Goal: Transaction & Acquisition: Purchase product/service

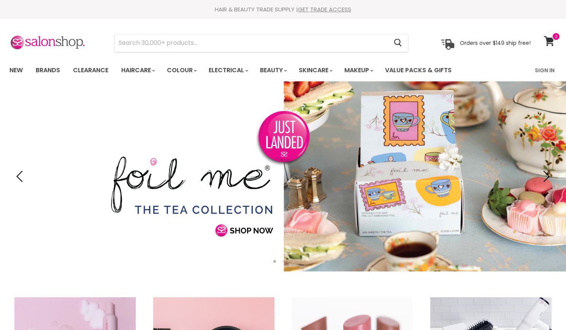
click at [542, 65] on link "Sign In" at bounding box center [544, 70] width 29 height 16
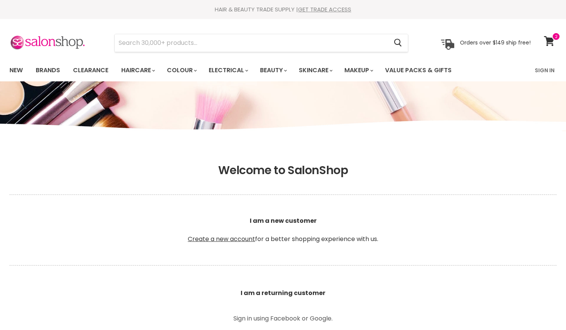
scroll to position [230, 0]
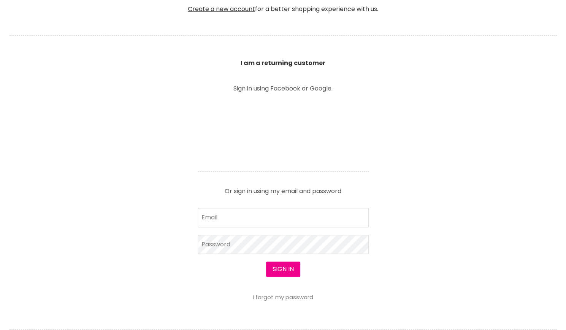
click at [266, 159] on article "Sign in using Facebook or Google. Or sign in using my email and password Email …" at bounding box center [283, 192] width 190 height 215
click at [236, 218] on input "Email" at bounding box center [283, 217] width 171 height 19
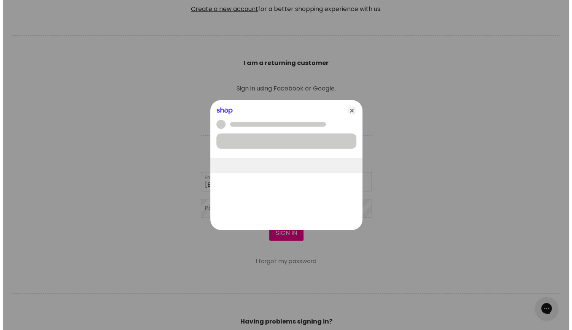
scroll to position [230, 0]
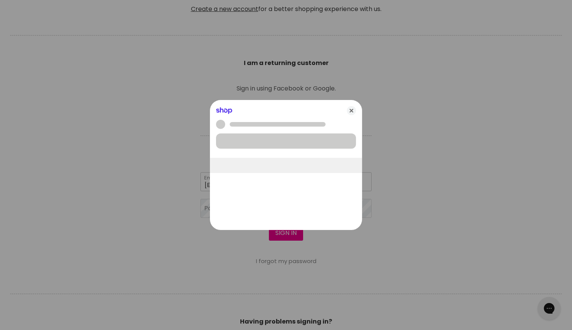
type input "sarahporter88@bigpond.com"
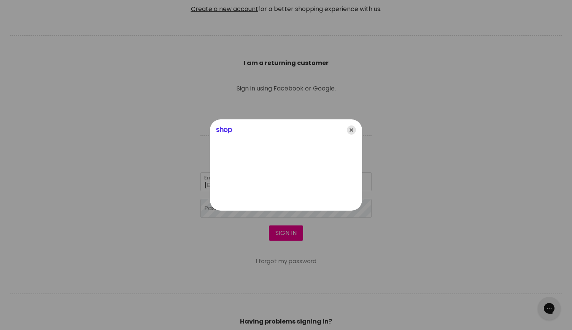
click at [351, 126] on icon "Close" at bounding box center [351, 129] width 9 height 9
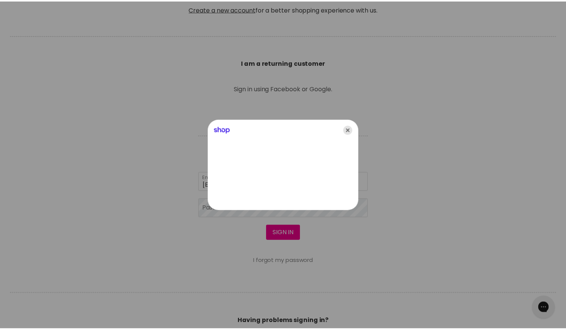
scroll to position [230, 0]
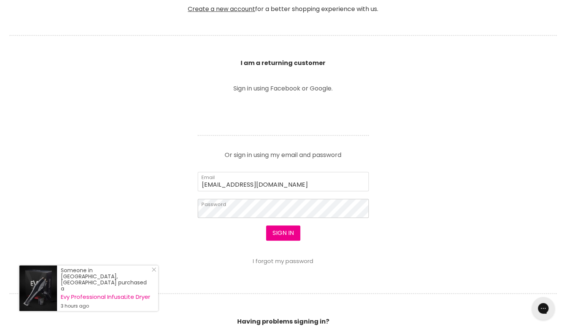
click at [266, 225] on button "Sign in" at bounding box center [283, 232] width 34 height 15
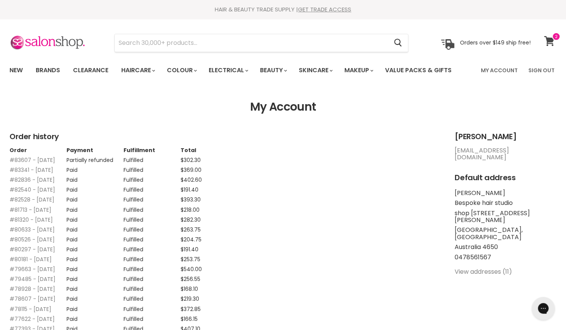
click at [548, 38] on icon at bounding box center [549, 41] width 10 height 10
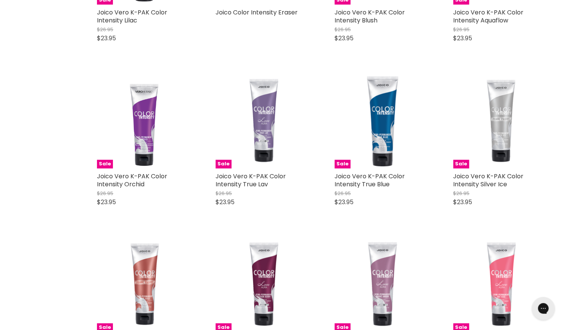
scroll to position [266, 0]
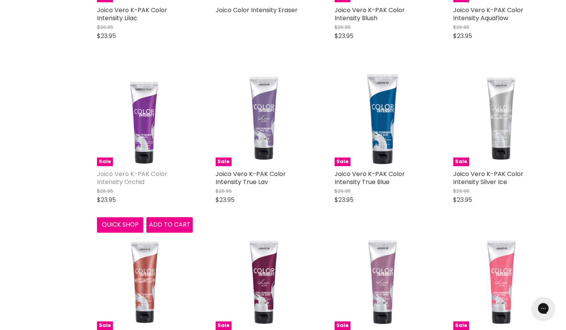
click at [113, 179] on link "Joico Vero K-PAK Color Intensity Orchid" at bounding box center [132, 177] width 70 height 17
